Goal: Transaction & Acquisition: Purchase product/service

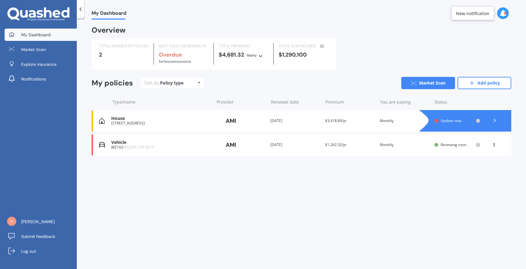
click at [139, 147] on span "MAZDA CX5 2015" at bounding box center [138, 146] width 30 height 5
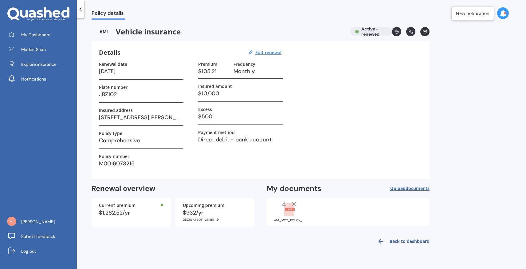
click at [414, 188] on span "documents" at bounding box center [418, 188] width 24 height 6
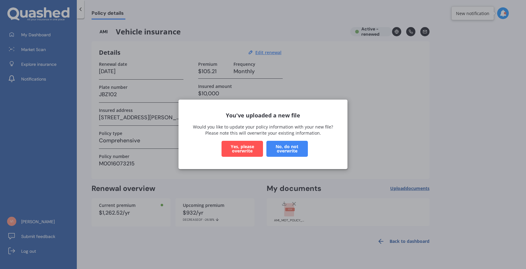
click at [251, 150] on button "Yes, please overwrite" at bounding box center [242, 149] width 41 height 16
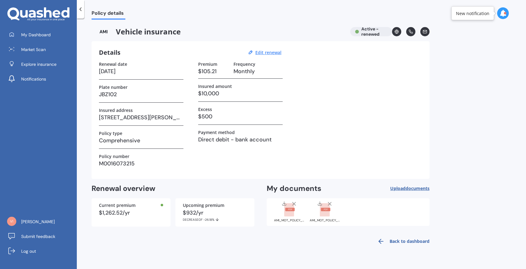
click at [296, 202] on icon at bounding box center [294, 204] width 6 height 6
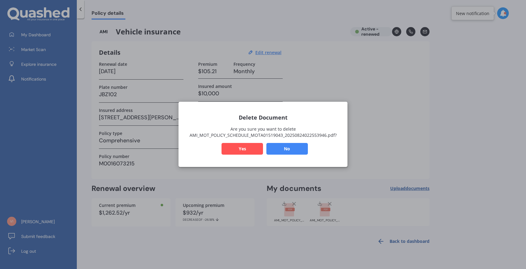
click at [242, 148] on button "Yes" at bounding box center [242, 149] width 41 height 12
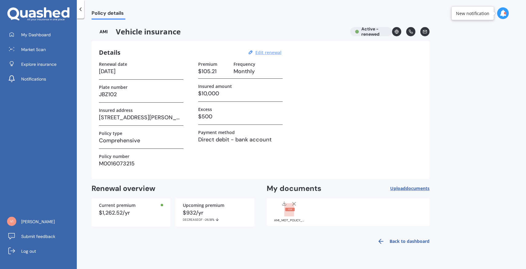
click at [272, 53] on u "Edit renewal" at bounding box center [268, 52] width 26 height 6
select select "24"
select select "10"
select select "2025"
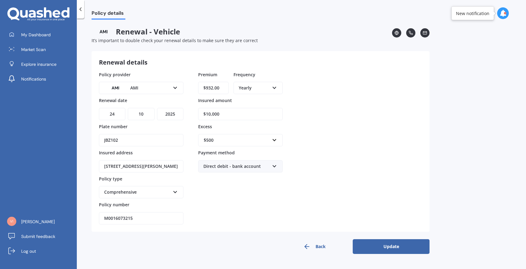
click at [219, 90] on input "$932.00" at bounding box center [213, 88] width 30 height 12
drag, startPoint x: 214, startPoint y: 89, endPoint x: 236, endPoint y: 88, distance: 21.8
click at [236, 88] on div "Premium $932.00 Frequency Yearly Yearly Six-Monthly Quarterly Monthly Fortnight…" at bounding box center [240, 84] width 84 height 26
type input "$942.63"
click at [386, 245] on button "Update" at bounding box center [391, 246] width 77 height 15
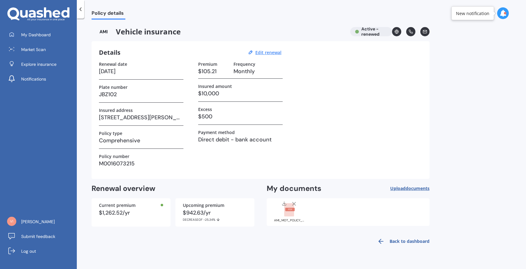
click at [80, 9] on icon at bounding box center [80, 9] width 6 height 6
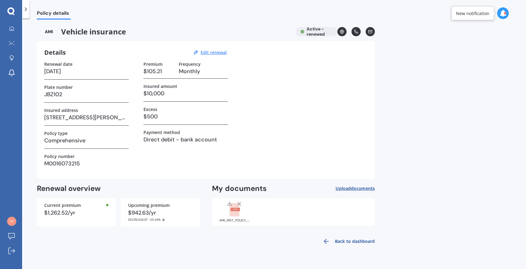
click at [26, 9] on polyline at bounding box center [26, 9] width 2 height 3
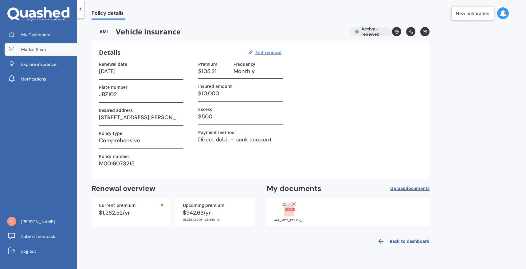
click at [43, 45] on link "Market Scan" at bounding box center [41, 49] width 72 height 12
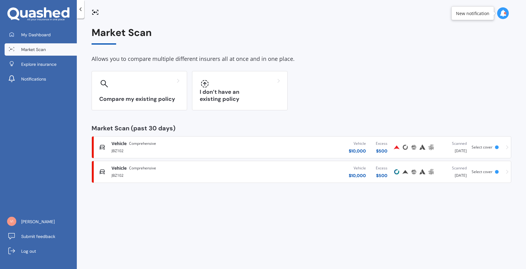
click at [347, 166] on div "Vehicle $ 10,000 Excess $ 500" at bounding box center [319, 172] width 147 height 18
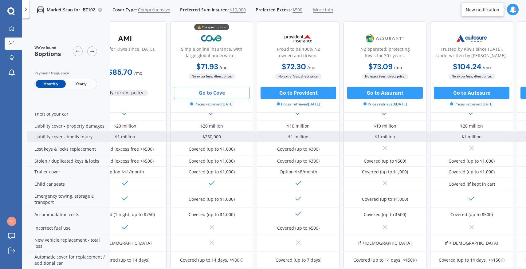
scroll to position [0, 26]
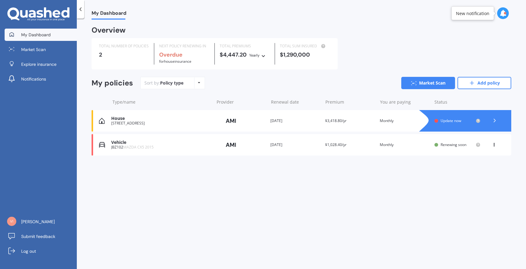
click at [142, 122] on div "[STREET_ADDRESS]" at bounding box center [161, 123] width 100 height 4
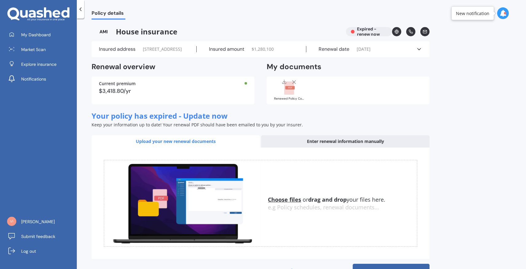
click at [295, 84] on line at bounding box center [293, 81] width 3 height 3
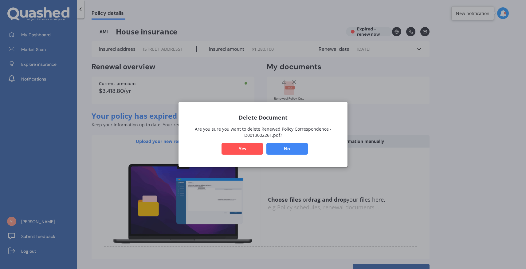
click at [248, 150] on button "Yes" at bounding box center [242, 149] width 41 height 12
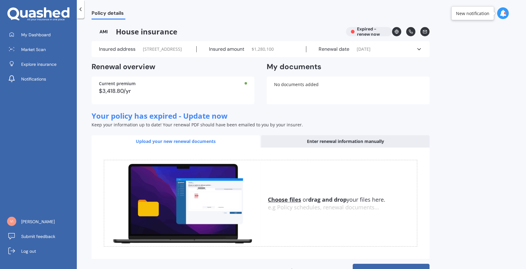
click at [81, 10] on icon at bounding box center [80, 9] width 6 height 6
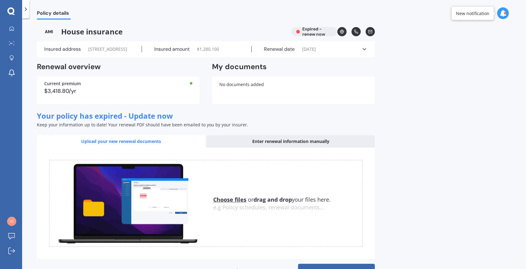
click at [25, 10] on polyline at bounding box center [26, 9] width 2 height 3
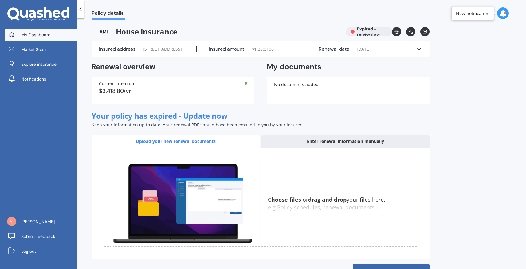
click at [41, 31] on link "My Dashboard" at bounding box center [41, 35] width 72 height 12
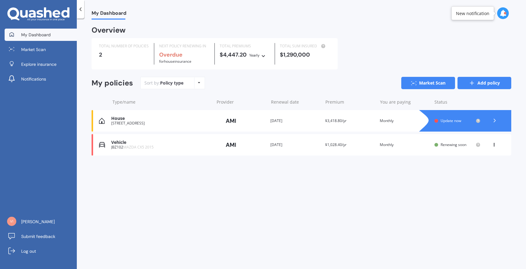
click at [488, 84] on link "Add policy" at bounding box center [484, 83] width 54 height 12
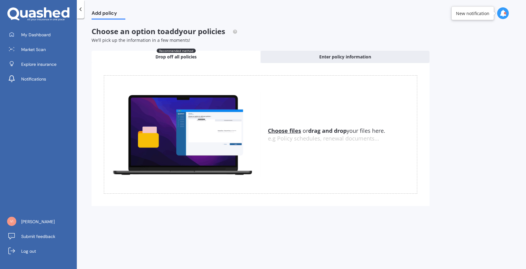
click at [291, 131] on u "Choose files" at bounding box center [284, 130] width 33 height 7
click at [291, 132] on u "Choose files" at bounding box center [284, 130] width 33 height 7
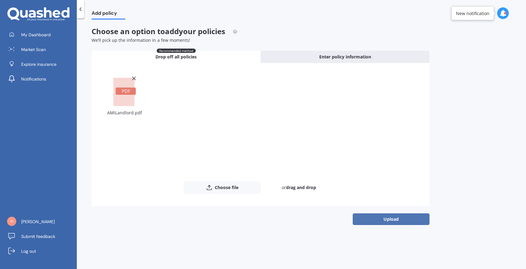
click at [399, 220] on button "Upload" at bounding box center [391, 219] width 77 height 12
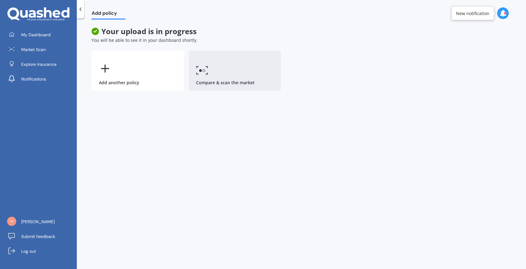
click at [233, 80] on link "Compare & scan the market" at bounding box center [235, 71] width 92 height 40
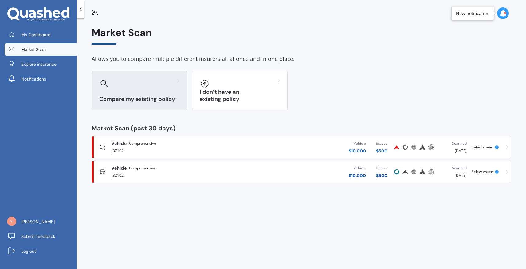
click at [120, 80] on div at bounding box center [139, 84] width 80 height 10
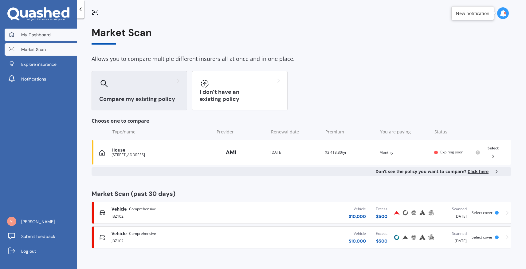
click at [45, 36] on span "My Dashboard" at bounding box center [35, 35] width 29 height 6
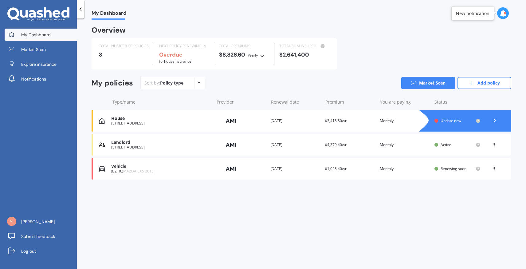
click at [143, 144] on div "Landlord" at bounding box center [161, 142] width 100 height 5
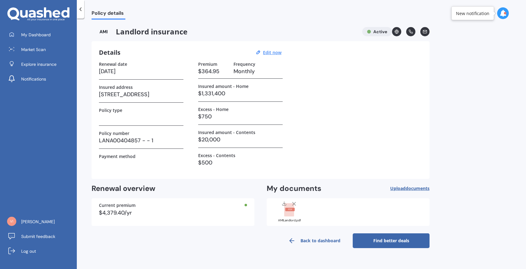
click at [405, 237] on link "Find better deals" at bounding box center [391, 240] width 77 height 15
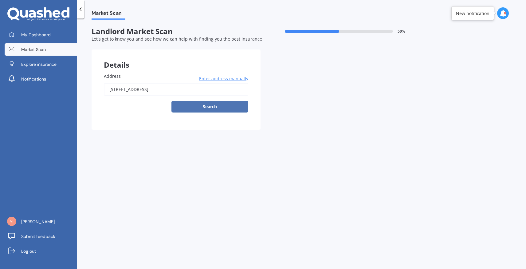
click at [223, 109] on button "Search" at bounding box center [209, 107] width 77 height 12
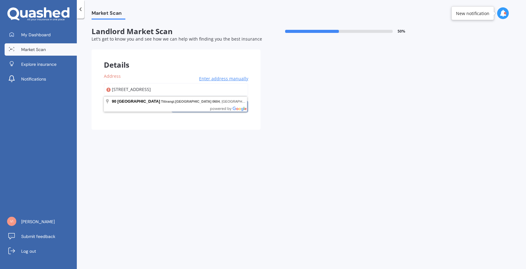
click at [210, 92] on input "[STREET_ADDRESS]" at bounding box center [176, 89] width 144 height 13
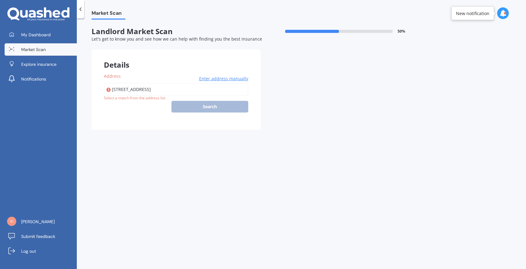
type input "[STREET_ADDRESS]"
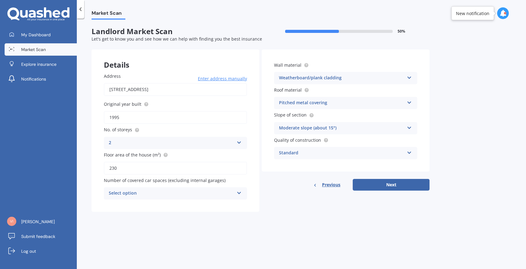
click at [208, 193] on div "Select option" at bounding box center [171, 193] width 125 height 7
click at [171, 226] on div "2" at bounding box center [175, 227] width 143 height 11
click at [402, 183] on button "Next" at bounding box center [391, 185] width 77 height 12
select select "29"
select select "01"
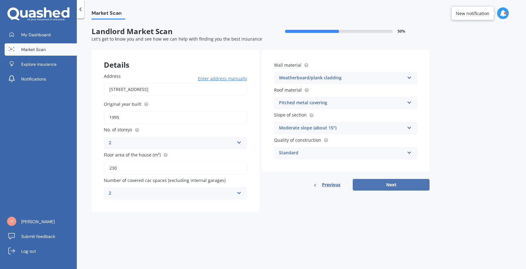
select select "1971"
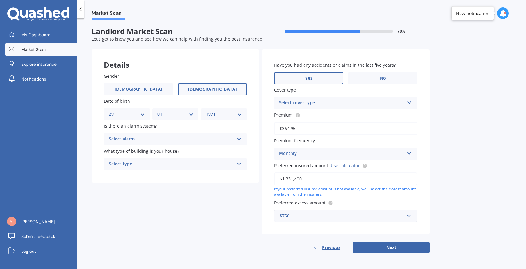
click at [328, 78] on label "Yes" at bounding box center [308, 78] width 69 height 12
click at [0, 0] on input "Yes" at bounding box center [0, 0] width 0 height 0
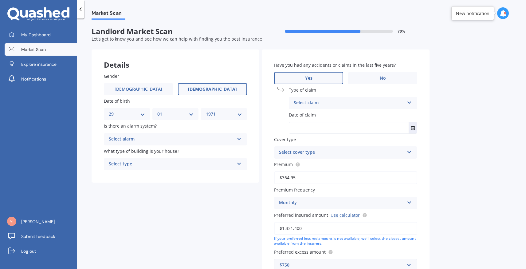
click at [406, 102] on div "Select claim Accidental damage Broken glass Burglary or theft Earthquake Fire F…" at bounding box center [353, 103] width 128 height 12
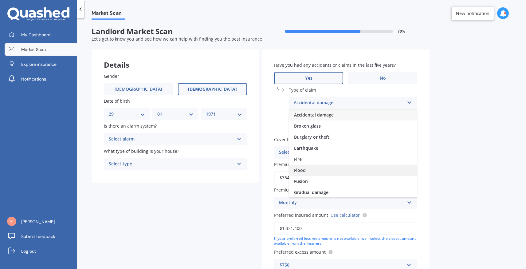
click at [347, 174] on div "Flood" at bounding box center [353, 170] width 128 height 11
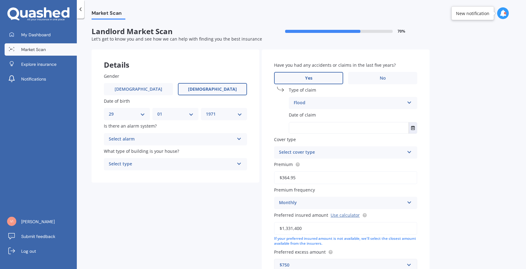
click at [406, 103] on div "Flood Accidental damage Broken glass Burglary or theft Earthquake Fire Flood Fu…" at bounding box center [353, 103] width 128 height 12
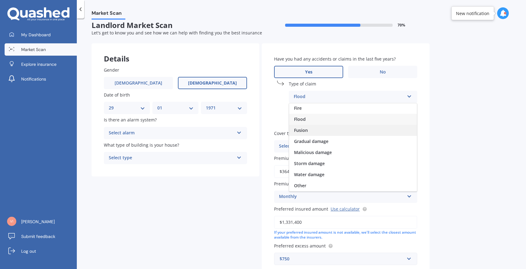
scroll to position [10, 0]
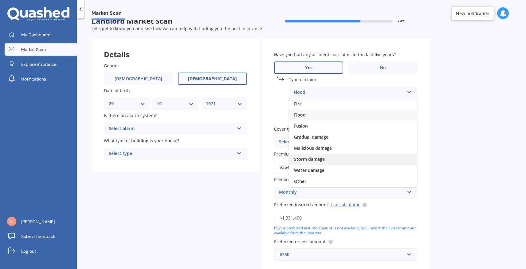
click at [330, 161] on div "Storm damage" at bounding box center [353, 159] width 128 height 11
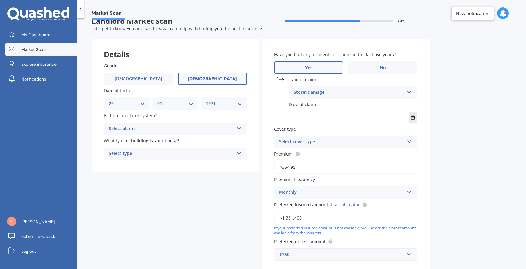
click at [412, 118] on icon "Select date" at bounding box center [413, 117] width 4 height 4
click at [342, 133] on icon "Navigate back" at bounding box center [340, 133] width 3 height 4
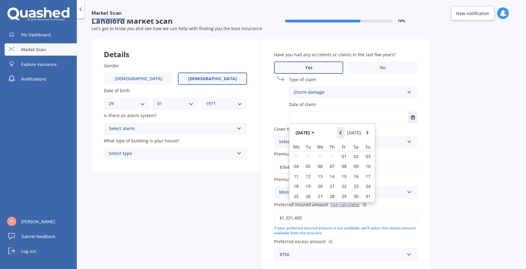
click at [342, 133] on icon "Navigate back" at bounding box center [340, 133] width 3 height 4
click at [314, 132] on icon "button" at bounding box center [313, 133] width 2 height 2
click at [326, 152] on div "Feb" at bounding box center [321, 152] width 21 height 19
click at [314, 133] on icon "button" at bounding box center [313, 133] width 2 height 2
click at [308, 134] on icon "button" at bounding box center [309, 133] width 3 height 4
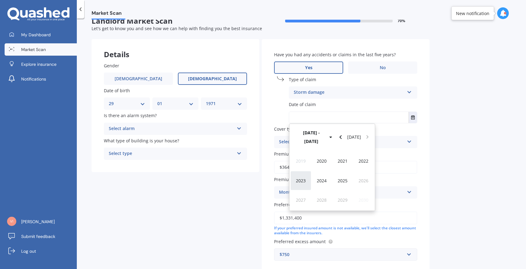
click at [300, 178] on span "2023" at bounding box center [301, 181] width 10 height 6
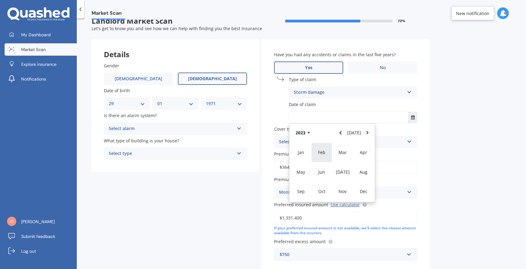
click at [325, 155] on span "Feb" at bounding box center [321, 152] width 7 height 6
click at [449, 163] on div "Market Scan Landlord Market Scan 70 % Let's get to know you and see how we can …" at bounding box center [301, 145] width 449 height 250
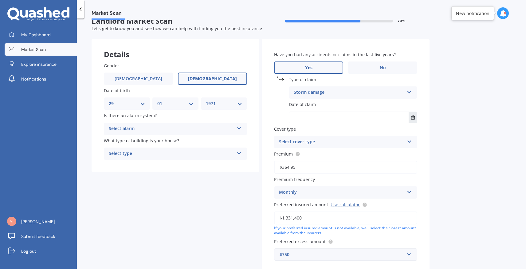
click at [414, 118] on icon "Select date" at bounding box center [413, 117] width 4 height 4
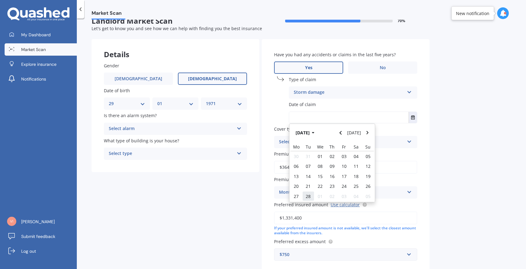
click at [308, 195] on span "28" at bounding box center [308, 196] width 5 height 6
type input "[DATE]"
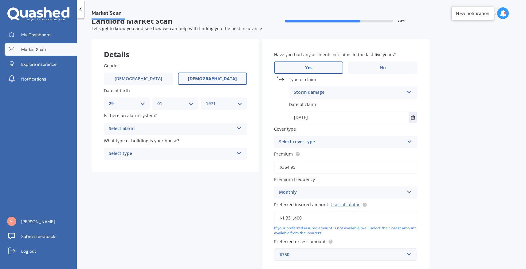
click at [387, 145] on div "Select cover type" at bounding box center [341, 141] width 125 height 7
click at [362, 153] on div "Landlord Insurance" at bounding box center [345, 153] width 143 height 11
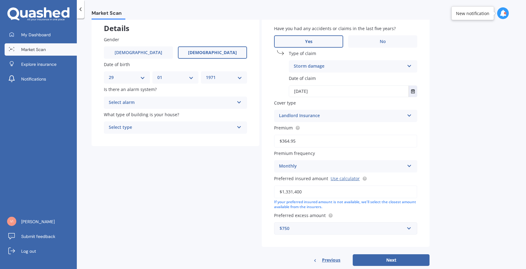
scroll to position [51, 0]
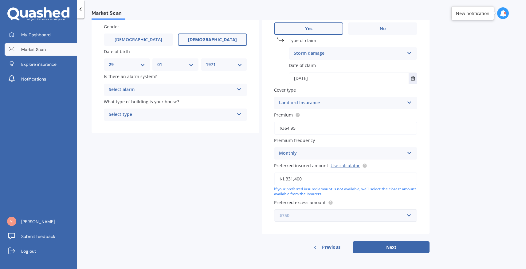
click at [409, 217] on input "text" at bounding box center [344, 216] width 138 height 12
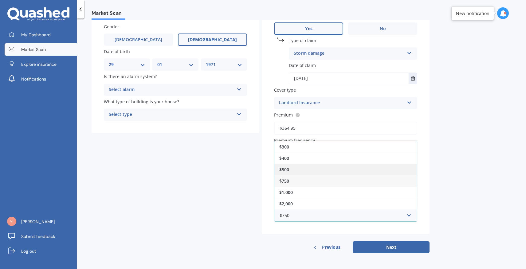
click at [388, 167] on div "$500" at bounding box center [345, 169] width 143 height 11
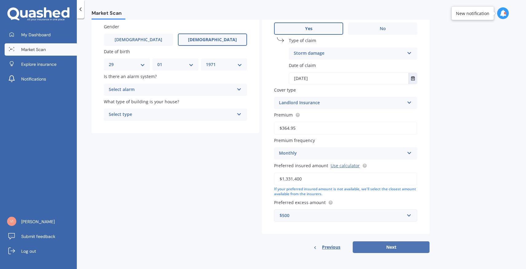
click at [414, 248] on button "Next" at bounding box center [391, 247] width 77 height 12
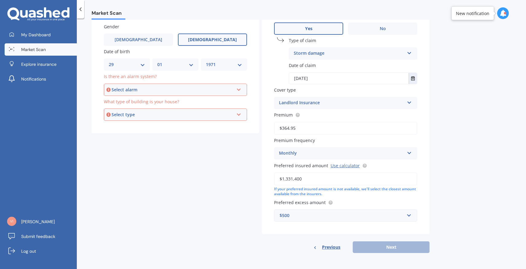
click at [177, 86] on div "Select alarm" at bounding box center [173, 89] width 122 height 7
click at [154, 108] on div "Yes, not monitored" at bounding box center [175, 112] width 142 height 11
click at [159, 113] on div "Select type" at bounding box center [173, 114] width 122 height 7
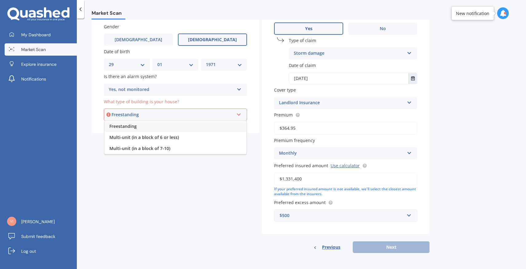
click at [151, 127] on div "Freestanding" at bounding box center [175, 126] width 142 height 11
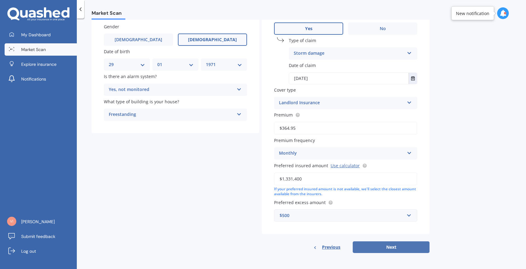
click at [395, 248] on button "Next" at bounding box center [391, 247] width 77 height 12
select select "29"
select select "01"
select select "1971"
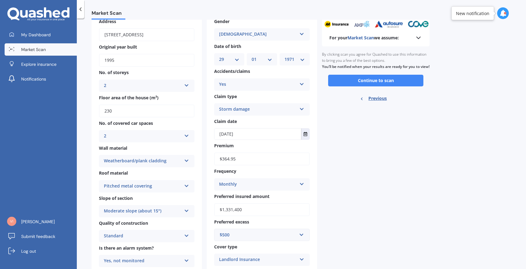
scroll to position [82, 0]
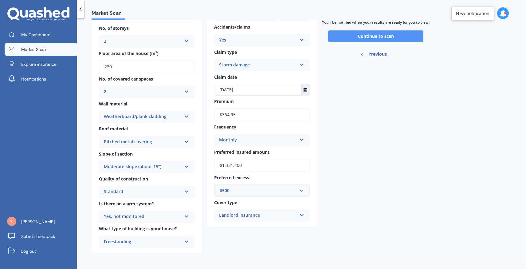
click at [392, 40] on button "Continue to scan" at bounding box center [375, 36] width 95 height 12
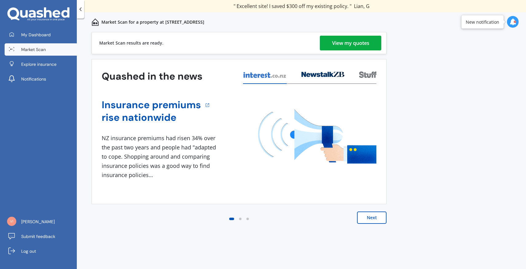
click at [350, 41] on div "View my quotes" at bounding box center [350, 43] width 37 height 15
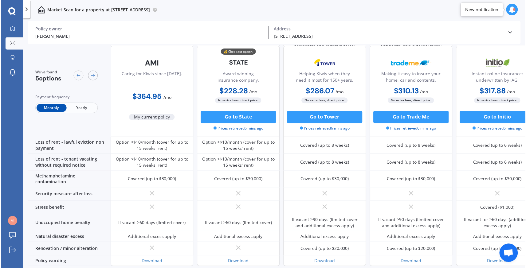
scroll to position [292, 0]
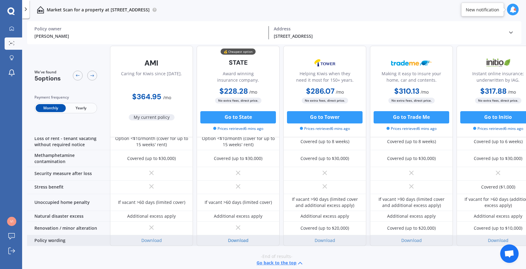
click at [240, 237] on link "Download" at bounding box center [238, 240] width 21 height 6
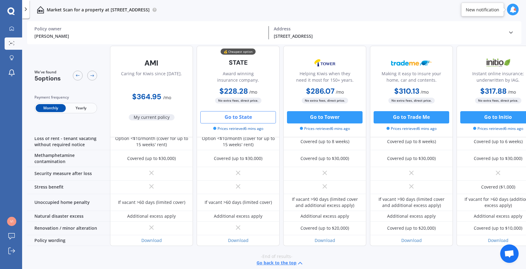
click at [248, 117] on button "Go to State" at bounding box center [238, 117] width 76 height 12
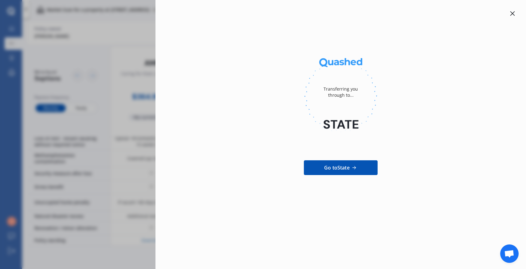
click at [359, 170] on link "Go to State" at bounding box center [341, 167] width 74 height 15
click at [513, 11] on icon at bounding box center [512, 13] width 5 height 5
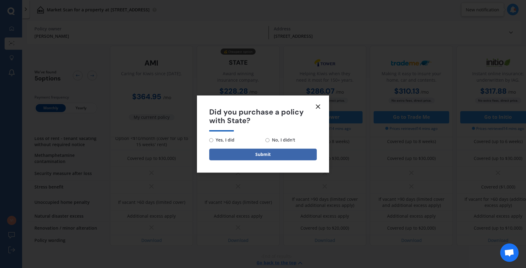
click at [268, 140] on input "No, I didn't" at bounding box center [267, 140] width 4 height 4
radio input "true"
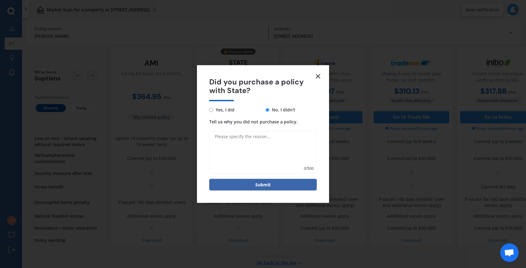
click at [259, 145] on textarea "Tell us why you did not purchase a policy." at bounding box center [263, 152] width 108 height 43
type textarea "need to call to sort out"
click at [257, 184] on button "Submit" at bounding box center [263, 185] width 108 height 12
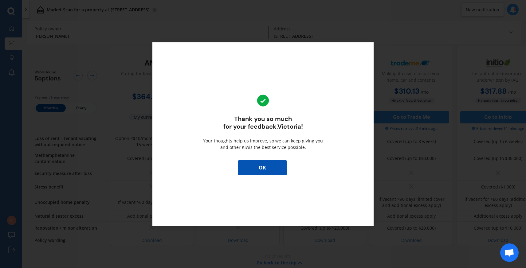
click at [266, 169] on button "OK" at bounding box center [262, 167] width 49 height 15
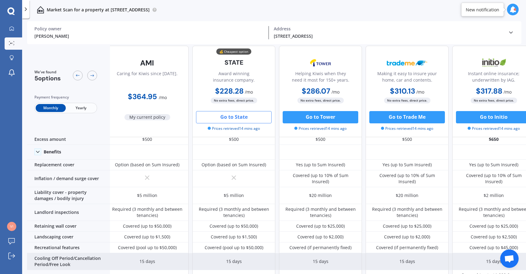
scroll to position [0, 4]
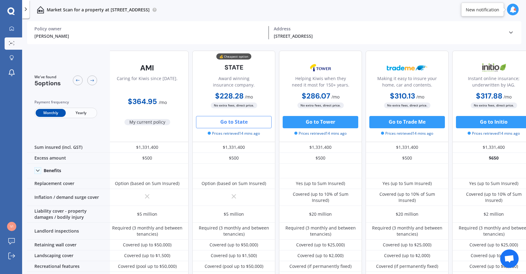
click at [26, 8] on icon at bounding box center [26, 9] width 6 height 6
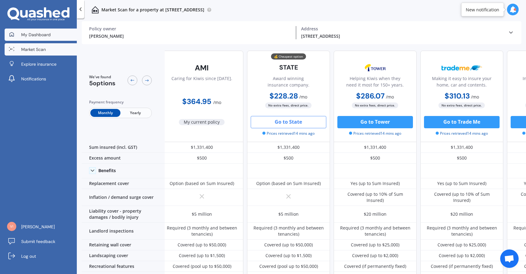
click at [39, 34] on span "My Dashboard" at bounding box center [35, 35] width 29 height 6
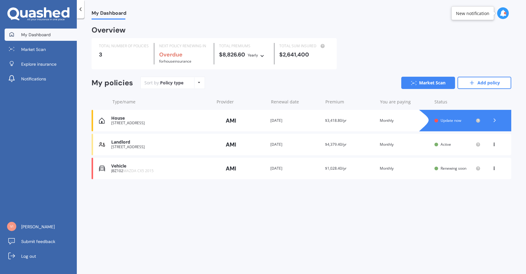
click at [120, 170] on div "JBZ102 MAZDA CX5 2015" at bounding box center [161, 171] width 100 height 4
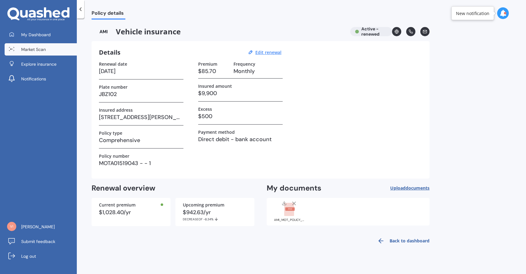
click at [54, 49] on link "Market Scan" at bounding box center [41, 49] width 72 height 12
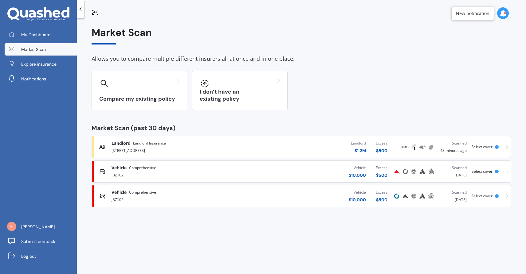
click at [161, 171] on div "JBZ102" at bounding box center [179, 174] width 134 height 7
